Goal: Task Accomplishment & Management: Use online tool/utility

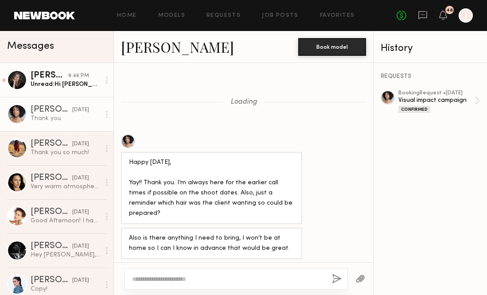
scroll to position [528, 0]
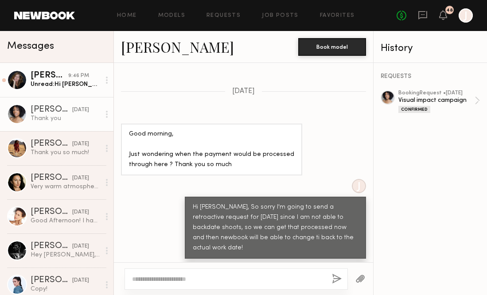
click at [73, 89] on link "[PERSON_NAME] 9:46 PM Unread: Hi [PERSON_NAME], I received it. Thank you for re…" at bounding box center [56, 80] width 113 height 34
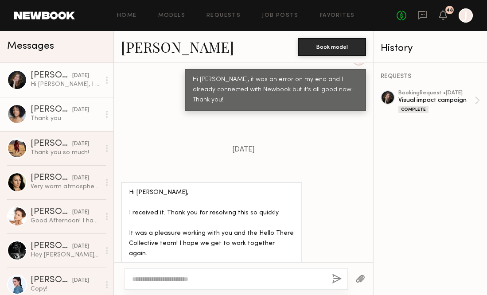
click at [48, 112] on div "Dayo L." at bounding box center [52, 109] width 42 height 9
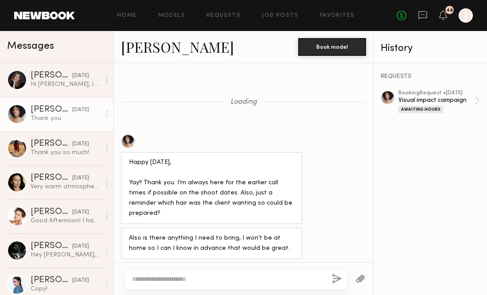
scroll to position [557, 0]
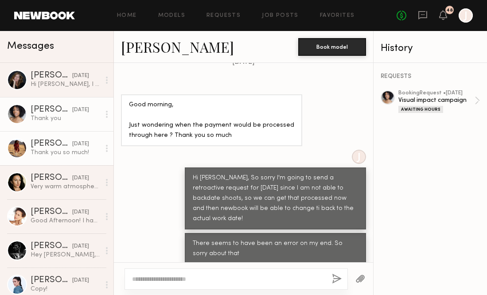
click at [61, 154] on div "Thank you so much!" at bounding box center [66, 152] width 70 height 8
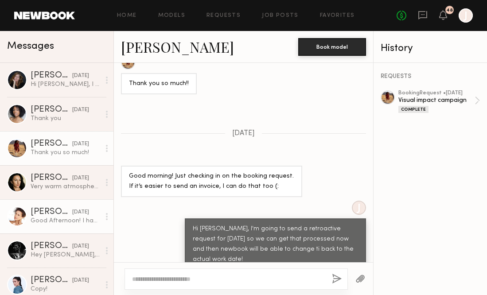
click at [59, 217] on div "Good Afternoon! I had my iPhone compromised last month and now seeing this mess…" at bounding box center [66, 220] width 70 height 8
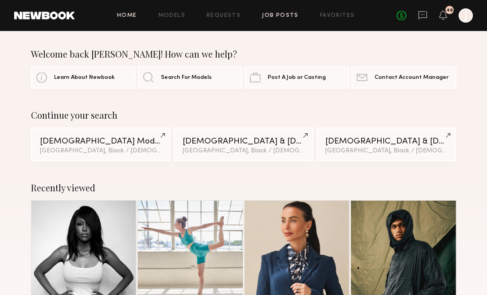
click at [284, 14] on link "Job Posts" at bounding box center [280, 16] width 37 height 6
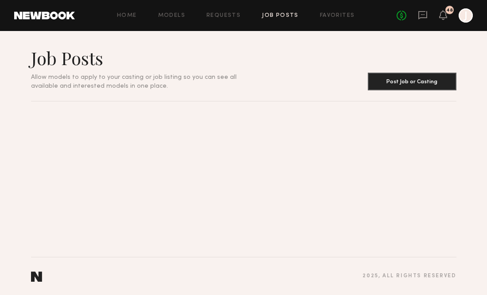
click at [278, 14] on link "Job Posts" at bounding box center [280, 16] width 37 height 6
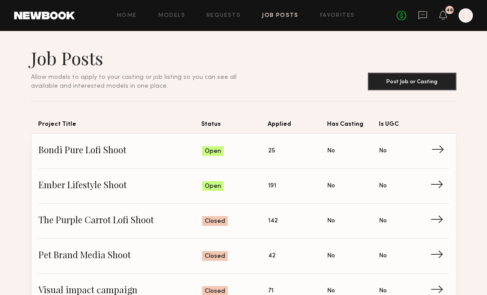
click at [436, 151] on span "→" at bounding box center [440, 150] width 18 height 13
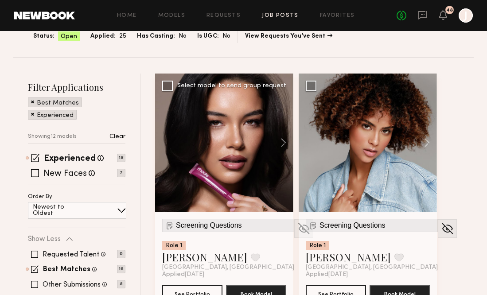
scroll to position [70, 0]
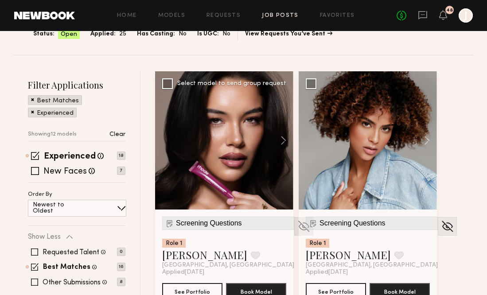
click at [297, 230] on img at bounding box center [304, 226] width 14 height 13
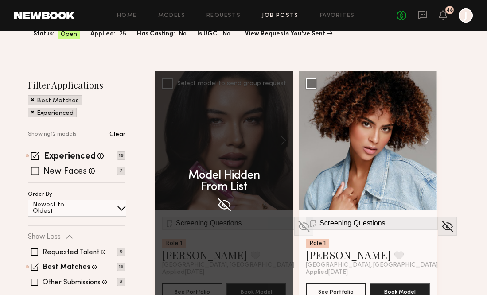
click at [275, 229] on div "Model Hidden From List" at bounding box center [224, 189] width 138 height 236
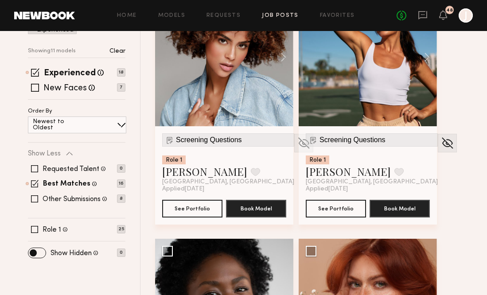
scroll to position [159, 0]
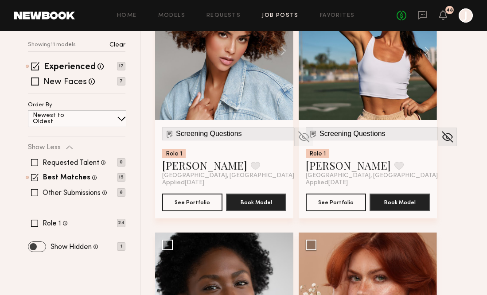
click at [41, 247] on span at bounding box center [36, 247] width 17 height 10
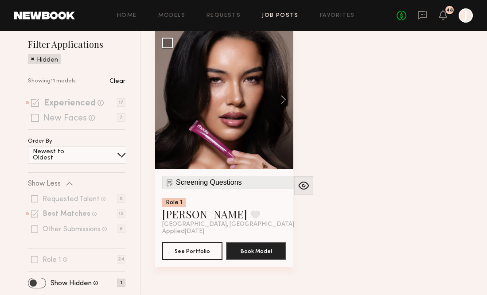
scroll to position [110, 0]
click at [297, 184] on img at bounding box center [304, 185] width 14 height 13
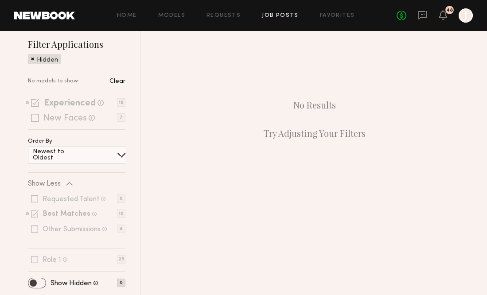
click at [35, 281] on span at bounding box center [36, 283] width 17 height 10
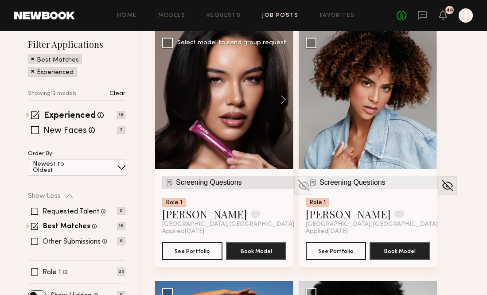
click at [198, 185] on span "Screening Questions" at bounding box center [209, 182] width 66 height 8
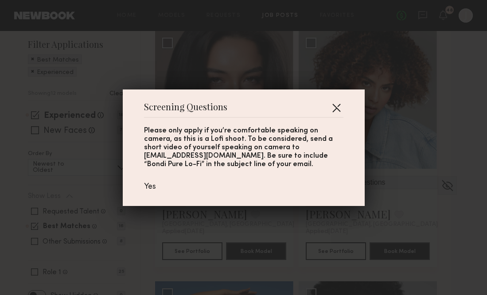
click at [342, 102] on button "button" at bounding box center [336, 108] width 14 height 14
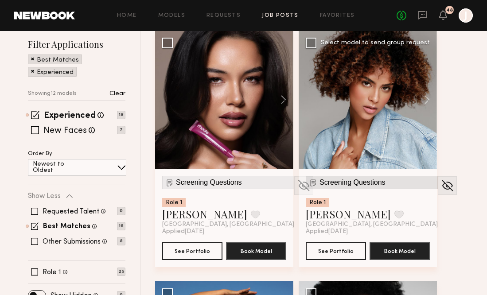
click at [364, 181] on span "Screening Questions" at bounding box center [352, 182] width 66 height 8
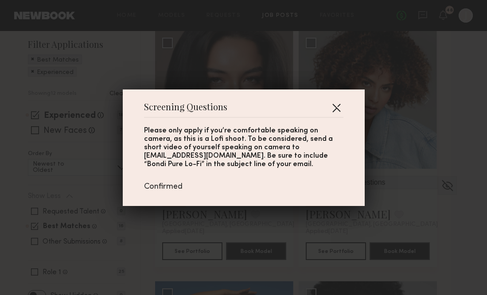
click at [338, 104] on button "button" at bounding box center [336, 108] width 14 height 14
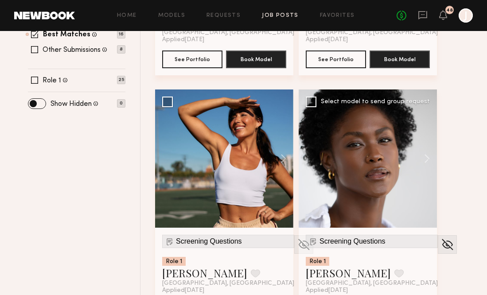
scroll to position [348, 0]
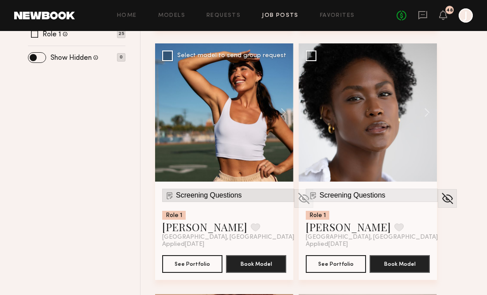
click at [232, 193] on span "Screening Questions" at bounding box center [209, 195] width 66 height 8
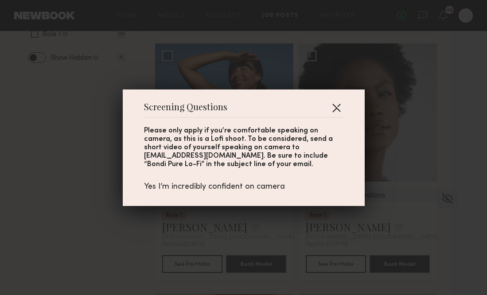
click at [339, 105] on button "button" at bounding box center [336, 108] width 14 height 14
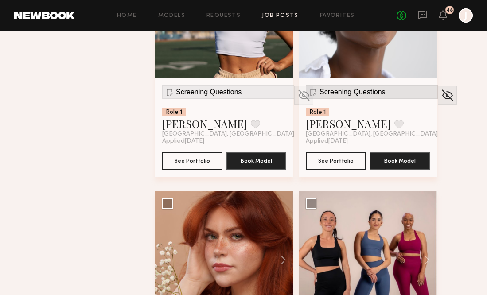
scroll to position [449, 0]
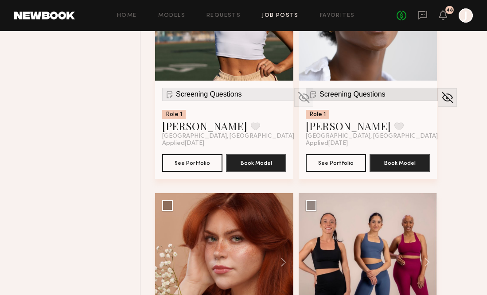
click at [359, 95] on span "Screening Questions" at bounding box center [352, 94] width 66 height 8
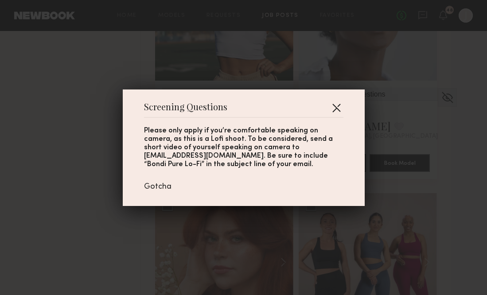
click at [336, 108] on button "button" at bounding box center [336, 108] width 14 height 14
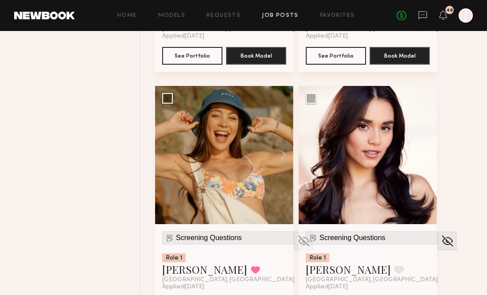
scroll to position [1339, 0]
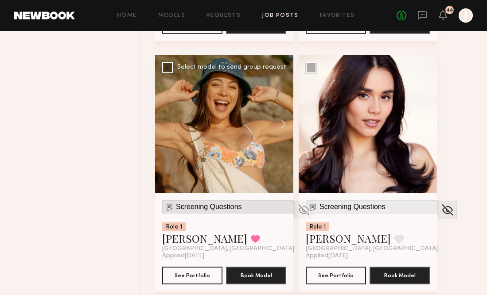
click at [186, 204] on span "Screening Questions" at bounding box center [209, 207] width 66 height 8
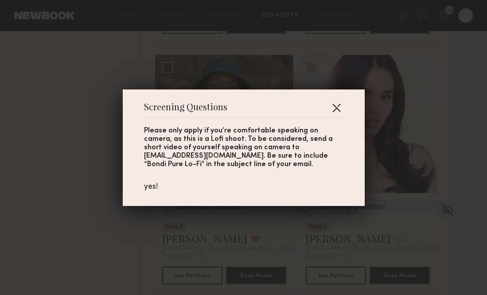
click at [335, 105] on button "button" at bounding box center [336, 108] width 14 height 14
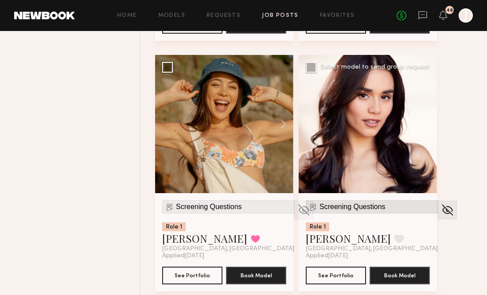
click at [349, 208] on span "Screening Questions" at bounding box center [352, 207] width 66 height 8
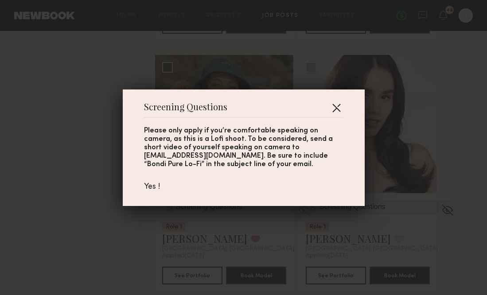
click at [338, 105] on button "button" at bounding box center [336, 108] width 14 height 14
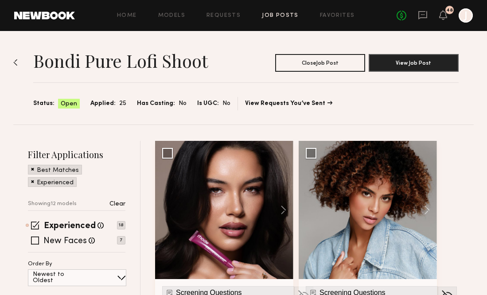
scroll to position [0, 0]
click at [274, 15] on link "Job Posts" at bounding box center [280, 16] width 37 height 6
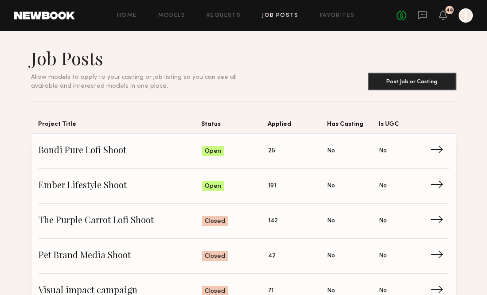
click at [283, 14] on link "Job Posts" at bounding box center [280, 16] width 37 height 6
click at [421, 19] on icon at bounding box center [423, 15] width 10 height 10
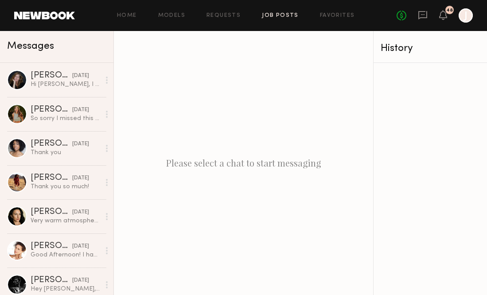
click at [287, 15] on link "Job Posts" at bounding box center [280, 16] width 37 height 6
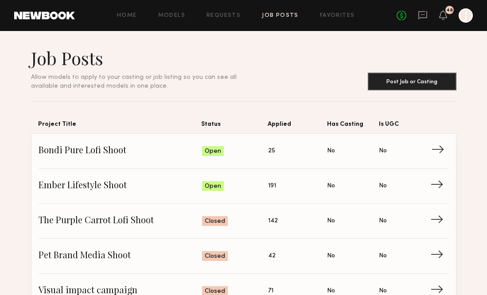
click at [437, 151] on span "→" at bounding box center [440, 150] width 18 height 13
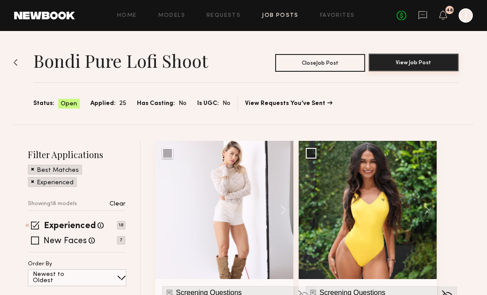
click at [388, 68] on button "View Job Post" at bounding box center [413, 63] width 90 height 18
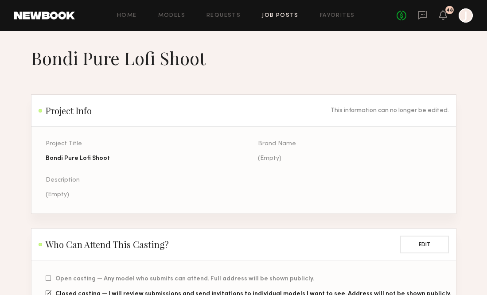
click at [282, 14] on link "Job Posts" at bounding box center [280, 16] width 37 height 6
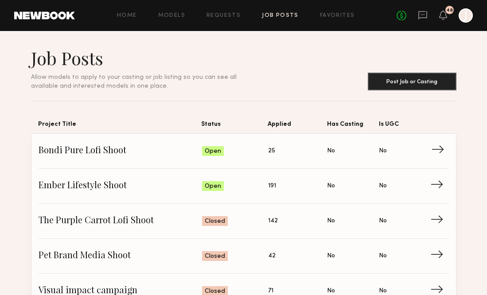
click at [437, 158] on span "→" at bounding box center [440, 150] width 18 height 13
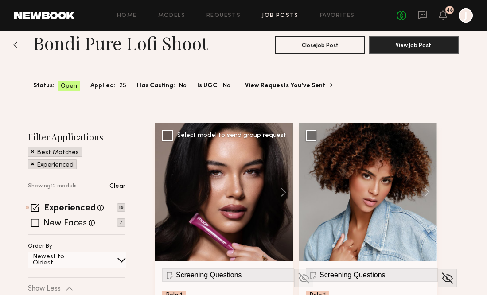
scroll to position [338, 0]
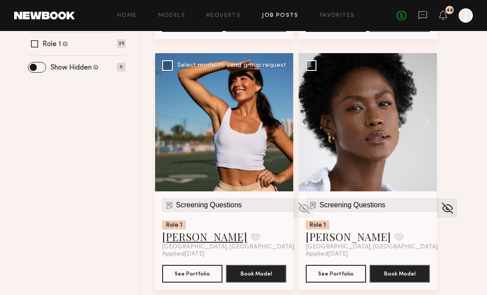
click at [183, 238] on link "[PERSON_NAME]" at bounding box center [204, 236] width 85 height 14
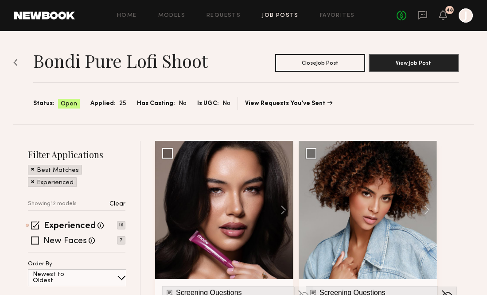
scroll to position [0, 0]
click at [413, 63] on button "View Job Post" at bounding box center [413, 63] width 90 height 18
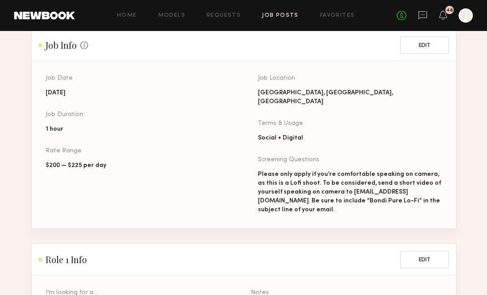
scroll to position [350, 0]
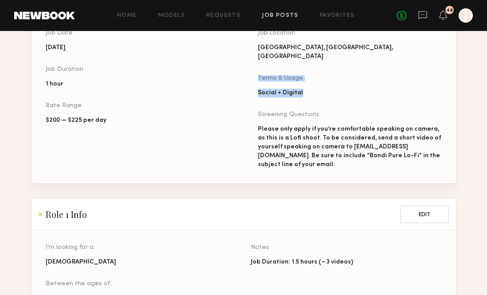
drag, startPoint x: 257, startPoint y: 68, endPoint x: 315, endPoint y: 85, distance: 60.1
click at [315, 85] on div "Terms & Usage Social + Digital" at bounding box center [350, 86] width 184 height 22
copy div "Terms & Usage Social + Digital"
